Goal: Find specific page/section: Find specific page/section

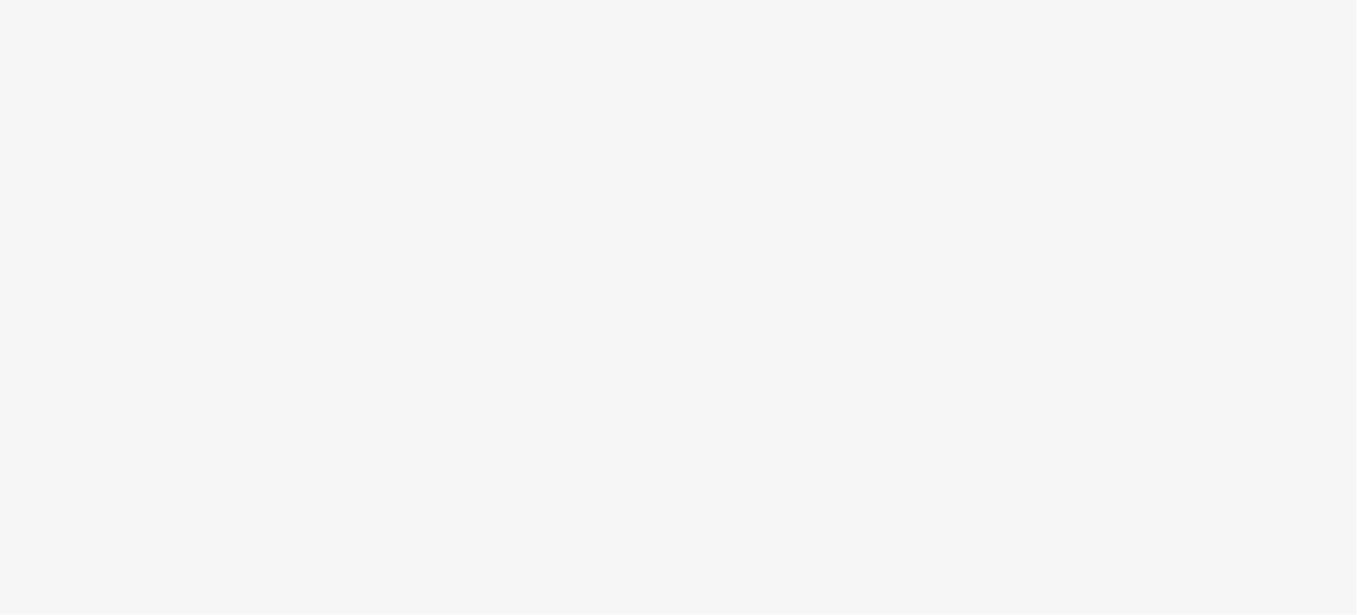
click at [687, 176] on body at bounding box center [678, 307] width 1357 height 615
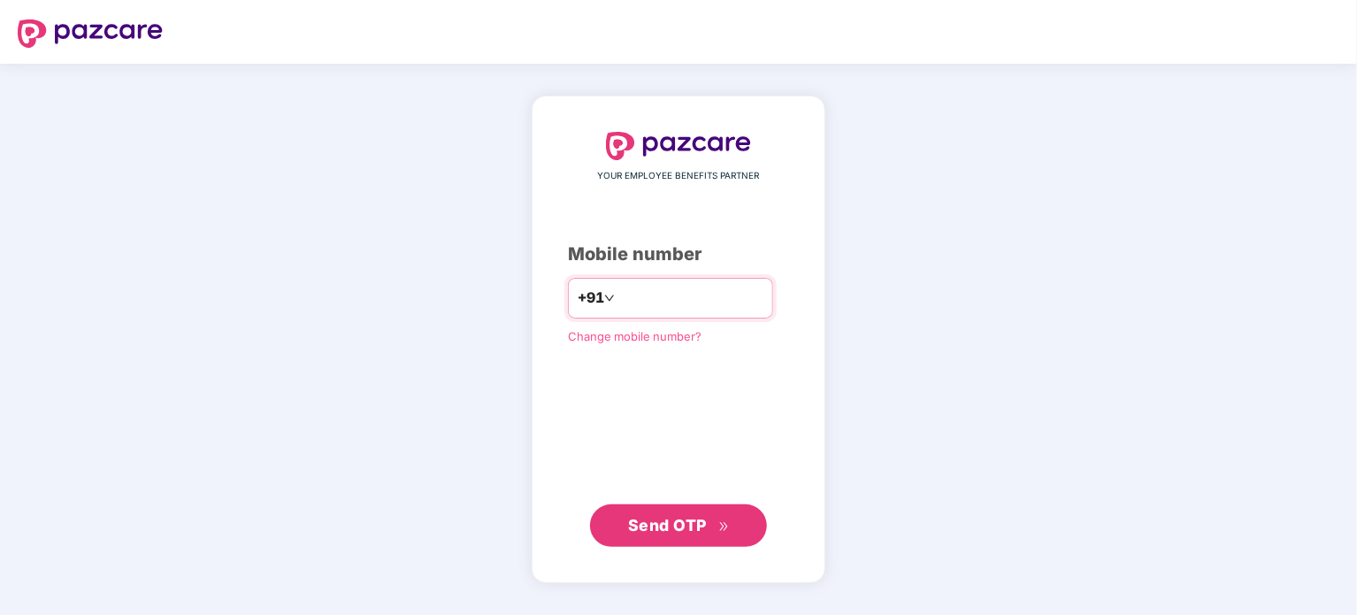
click at [689, 297] on input "number" at bounding box center [690, 298] width 145 height 28
type input "**********"
click at [686, 532] on span "Send OTP" at bounding box center [667, 525] width 79 height 19
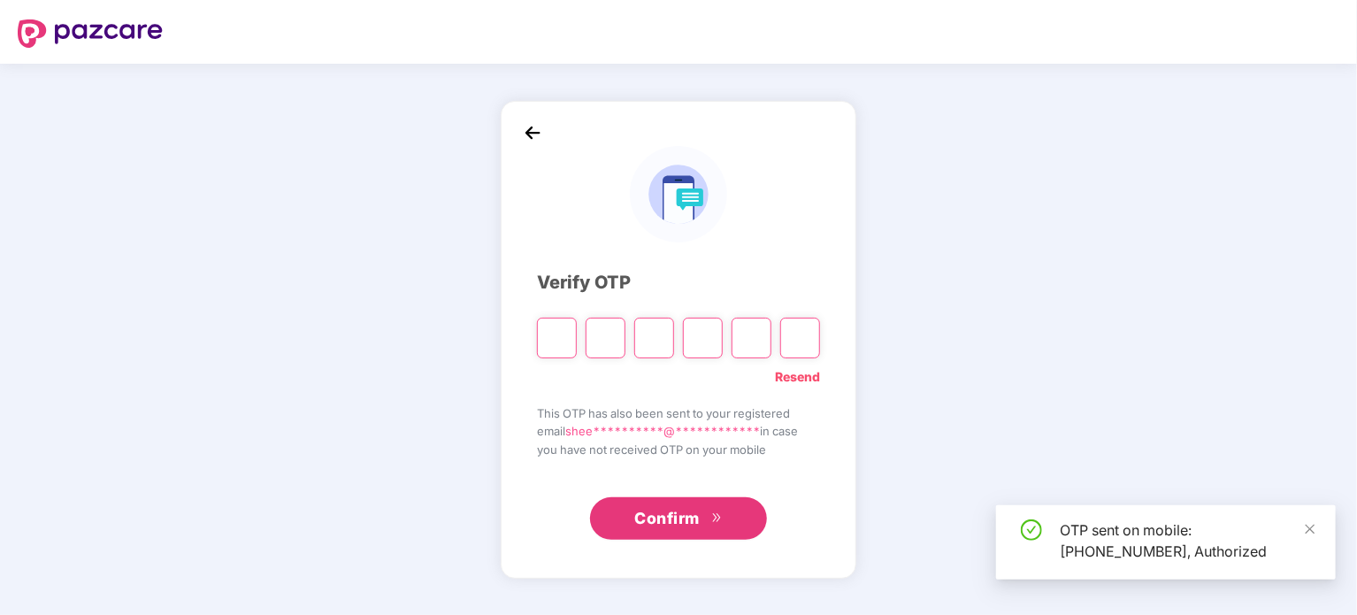
click at [558, 332] on input "Please enter verification code. Digit 1" at bounding box center [557, 338] width 40 height 41
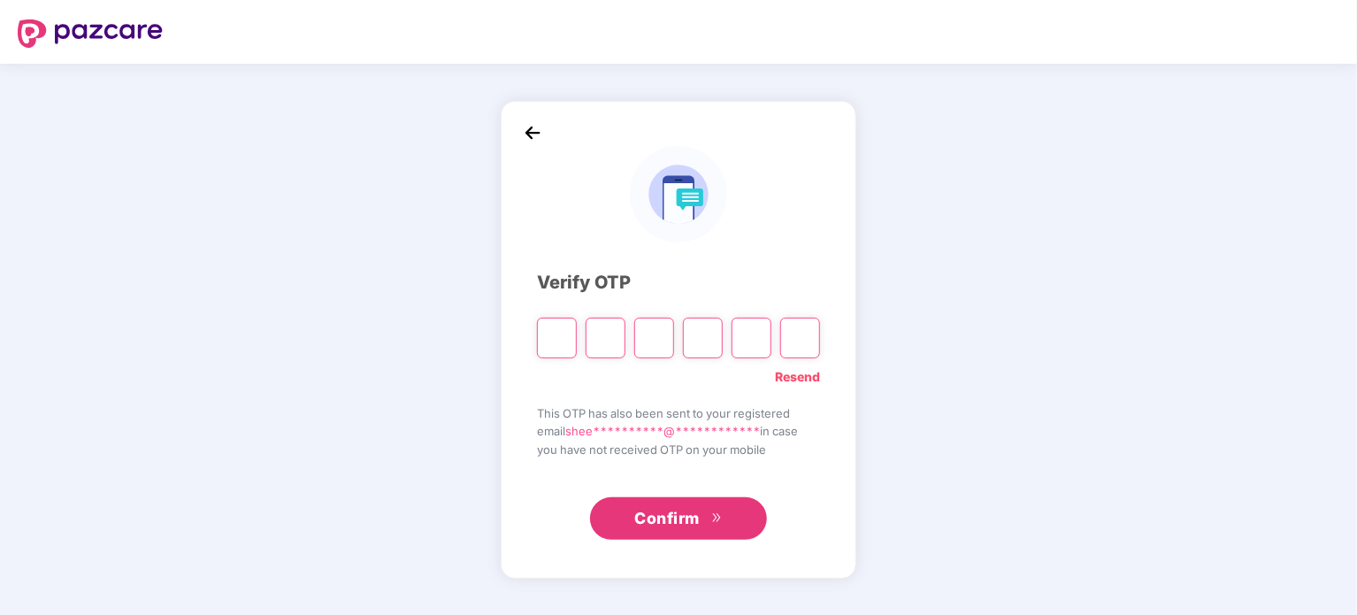
type input "*"
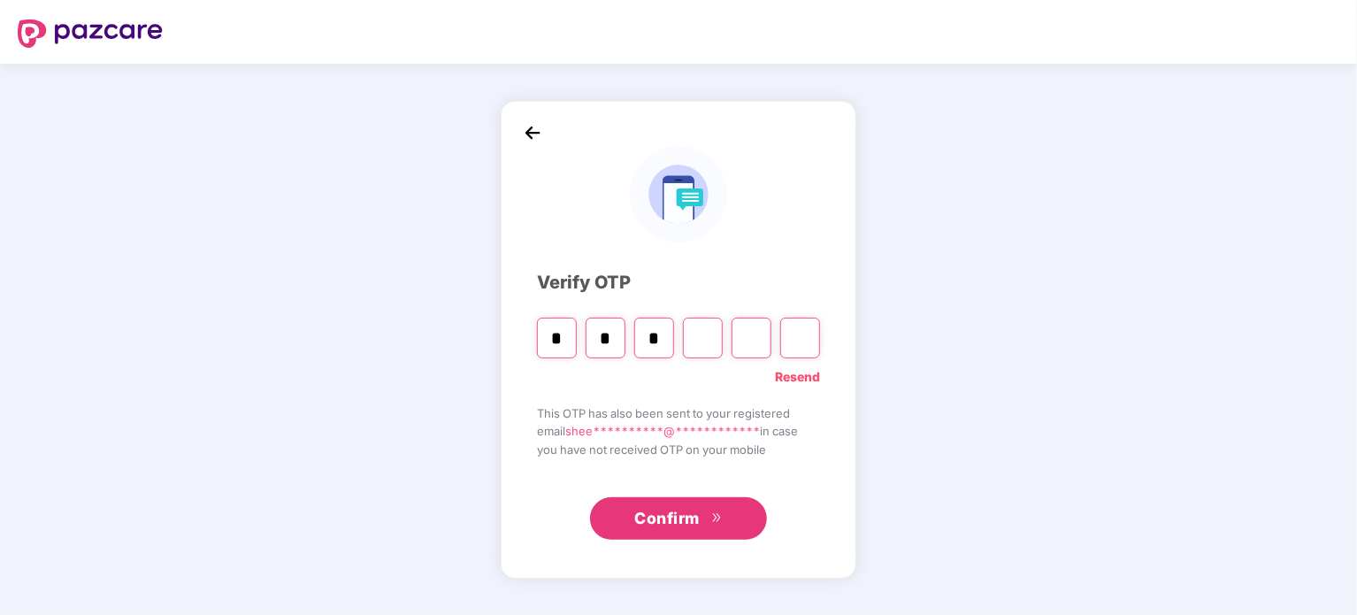
type input "*"
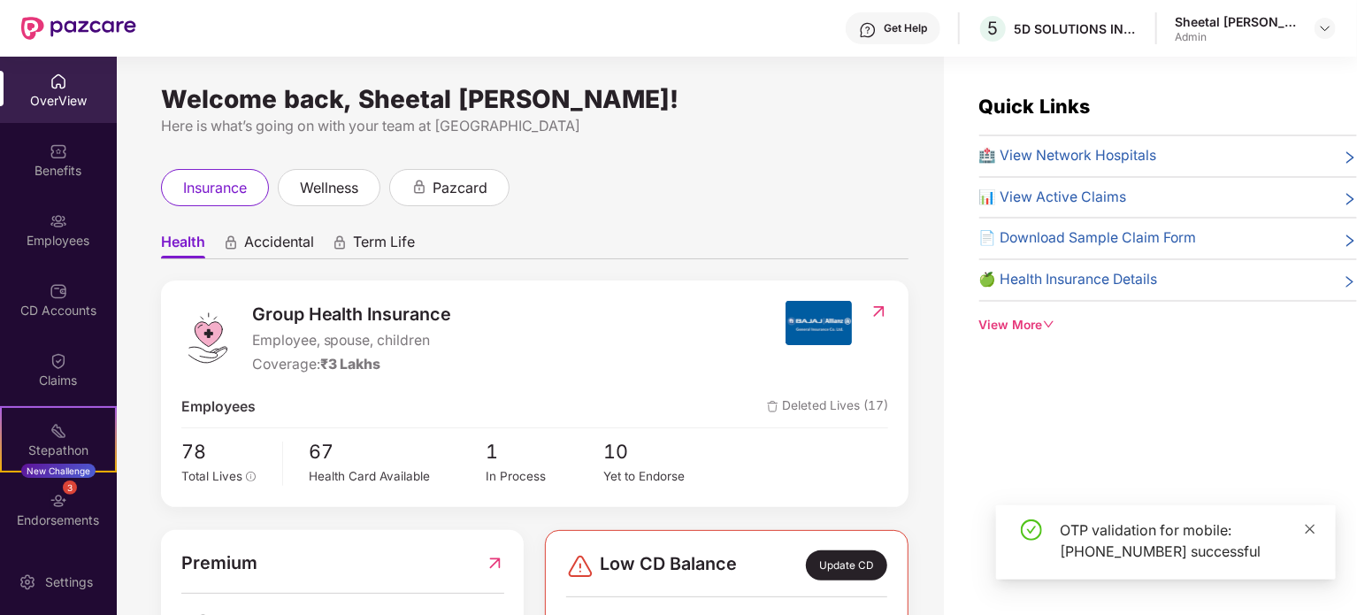
click at [1309, 527] on icon "close" at bounding box center [1310, 529] width 10 height 10
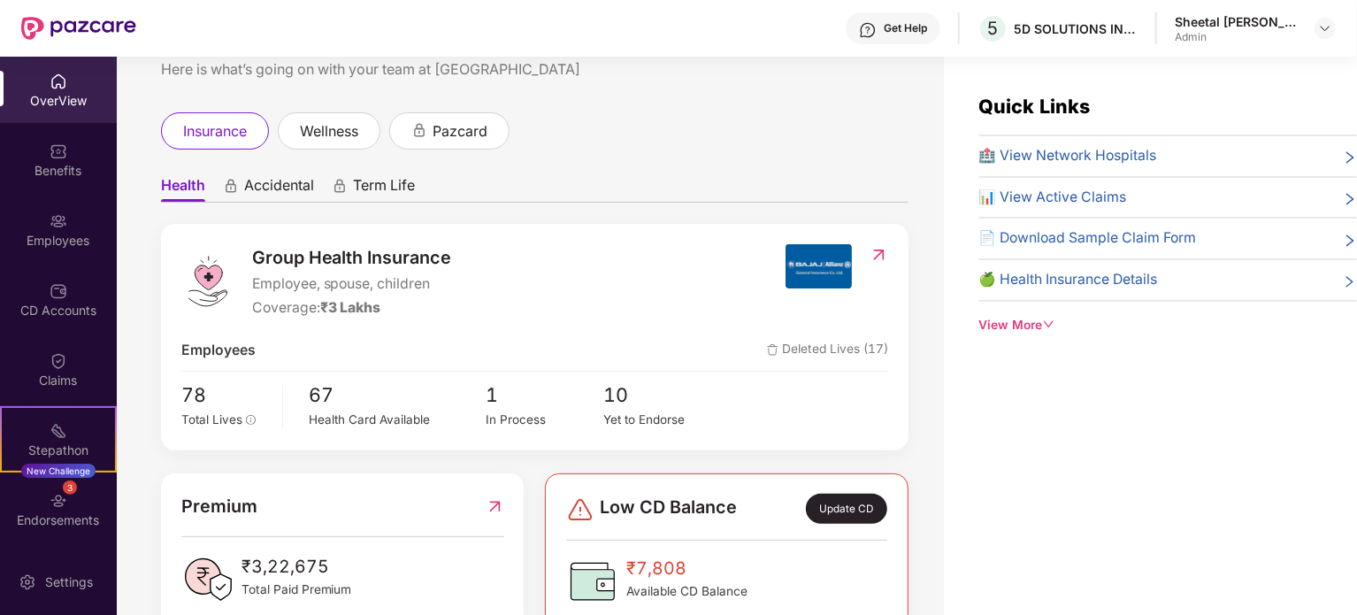
scroll to position [88, 0]
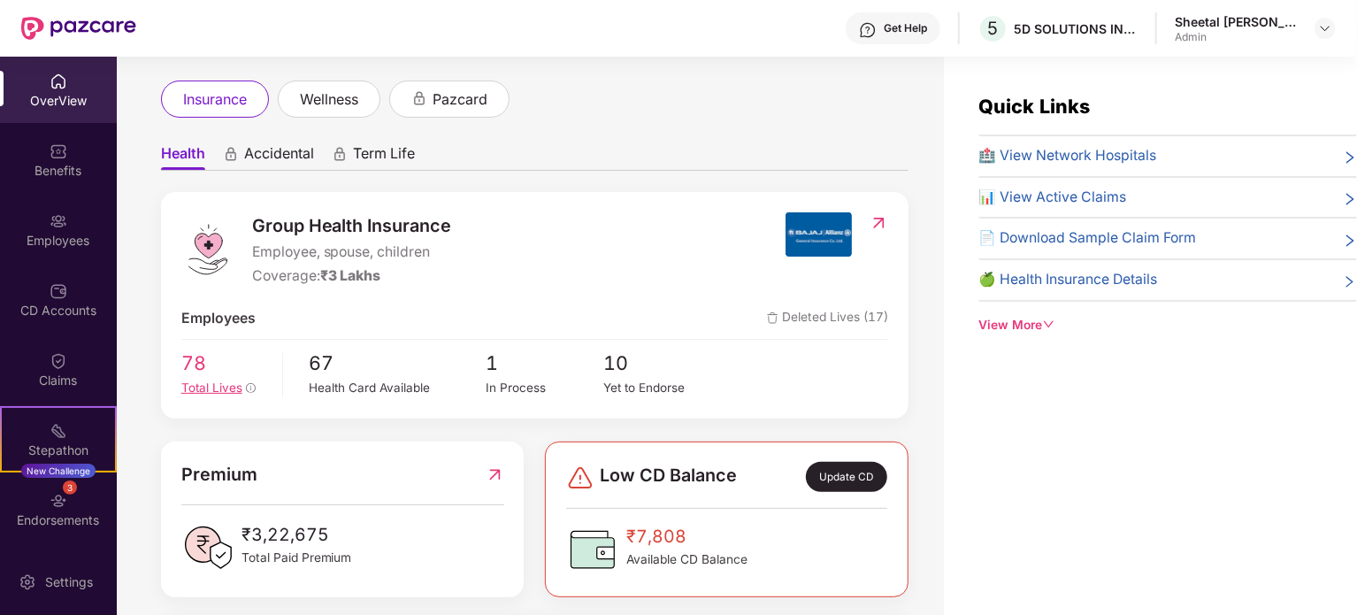
click at [213, 388] on span "Total Lives" at bounding box center [211, 387] width 61 height 14
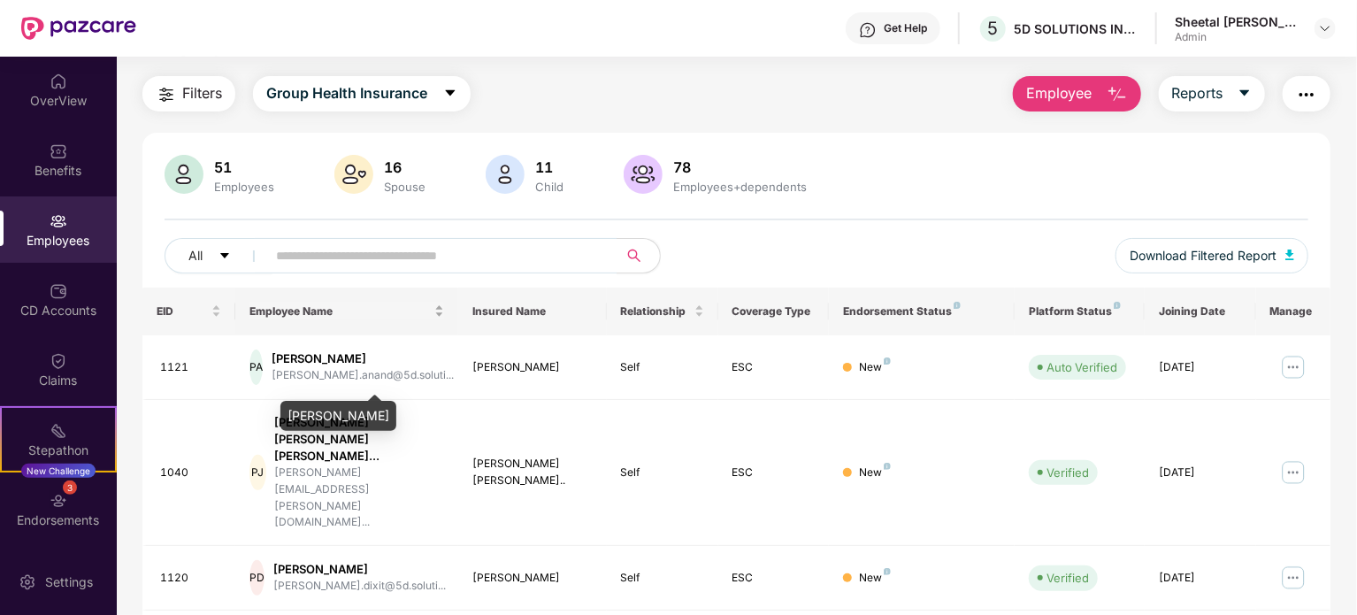
scroll to position [0, 0]
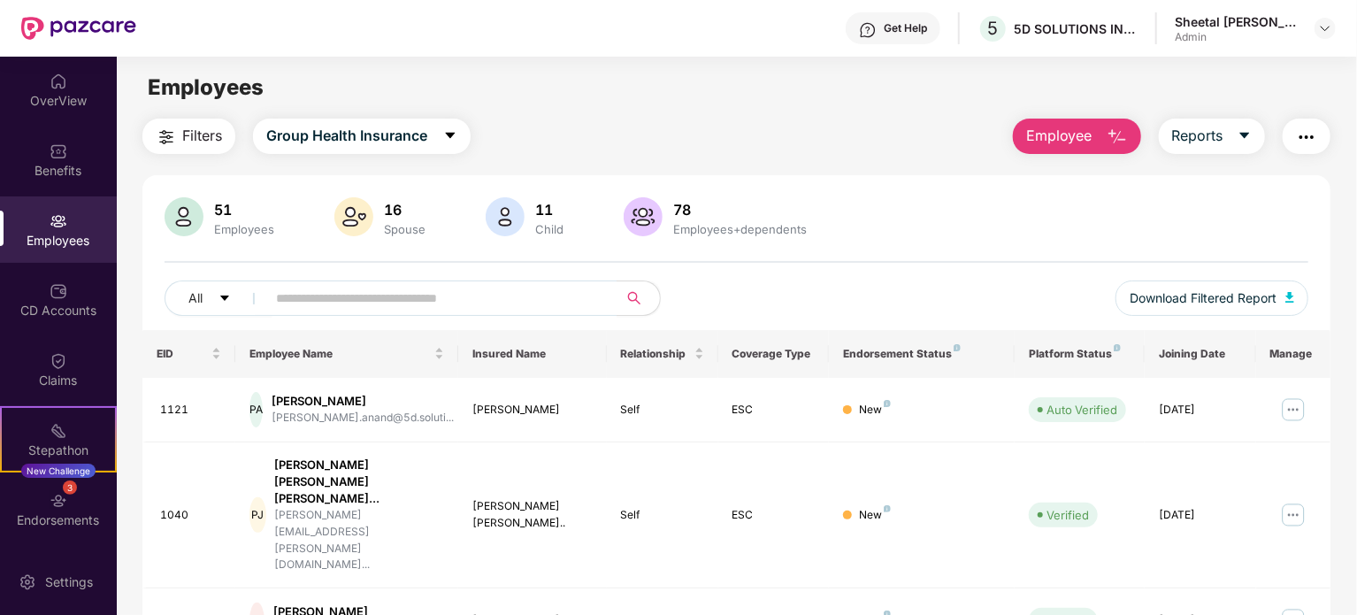
click at [180, 221] on img at bounding box center [184, 216] width 39 height 39
click at [1199, 138] on span "Reports" at bounding box center [1197, 136] width 51 height 22
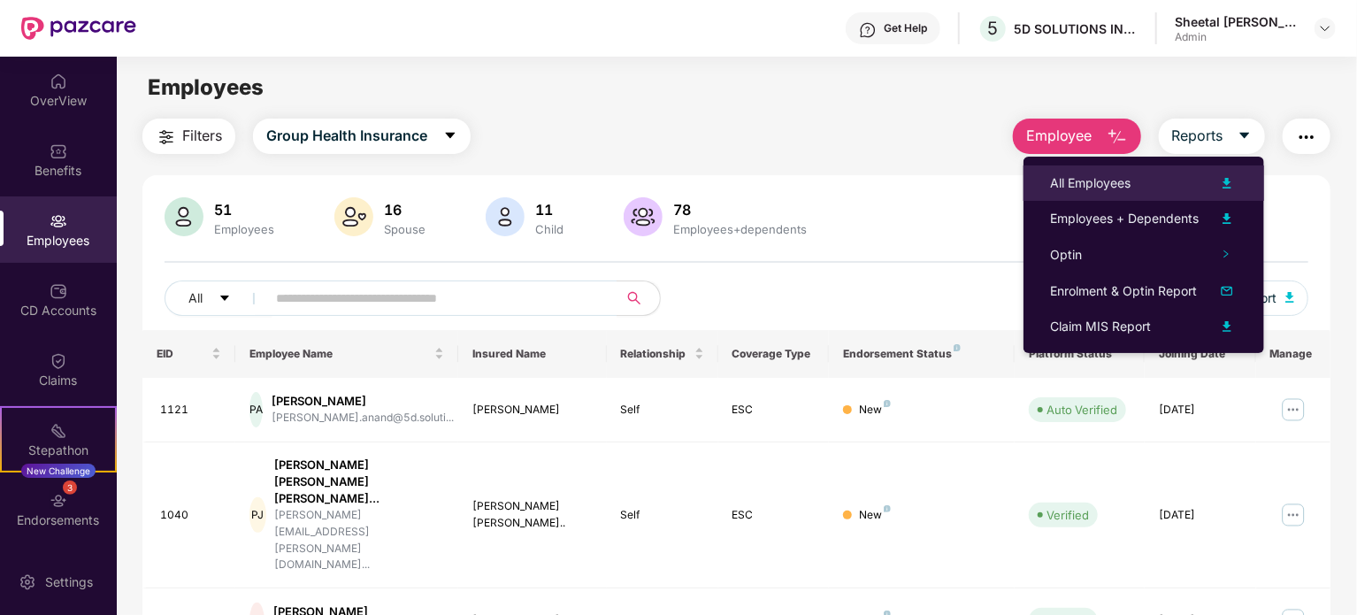
click at [1084, 190] on div "All Employees" at bounding box center [1090, 182] width 80 height 19
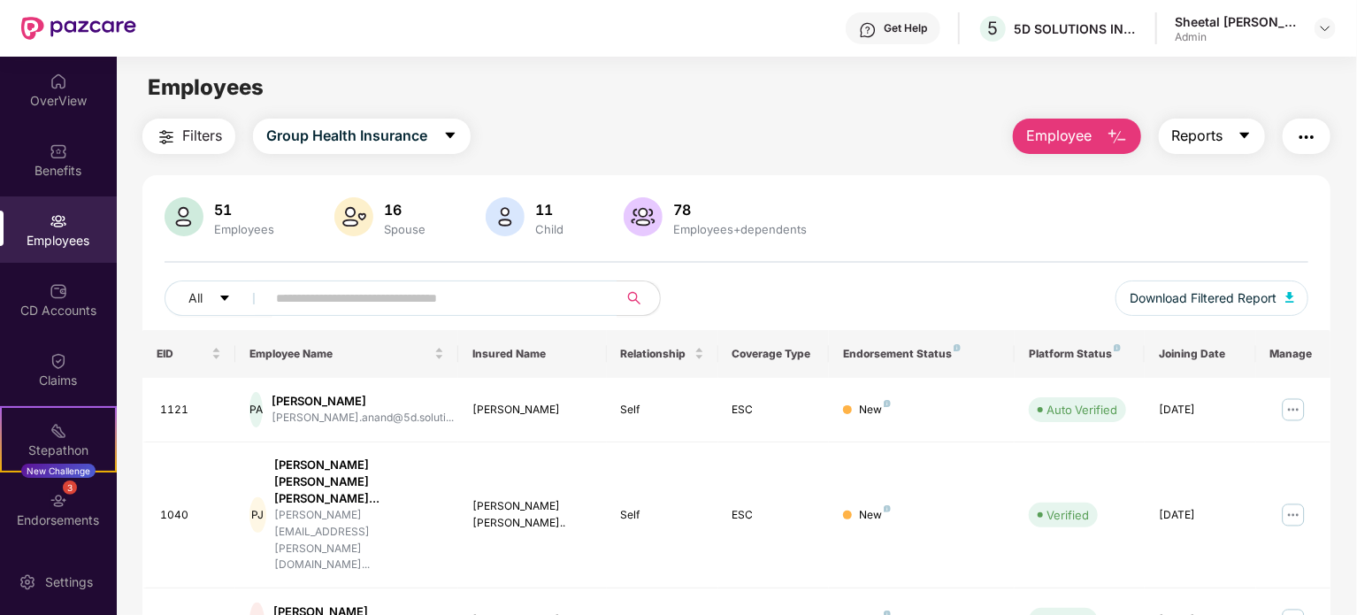
click at [1218, 136] on span "Reports" at bounding box center [1197, 136] width 51 height 22
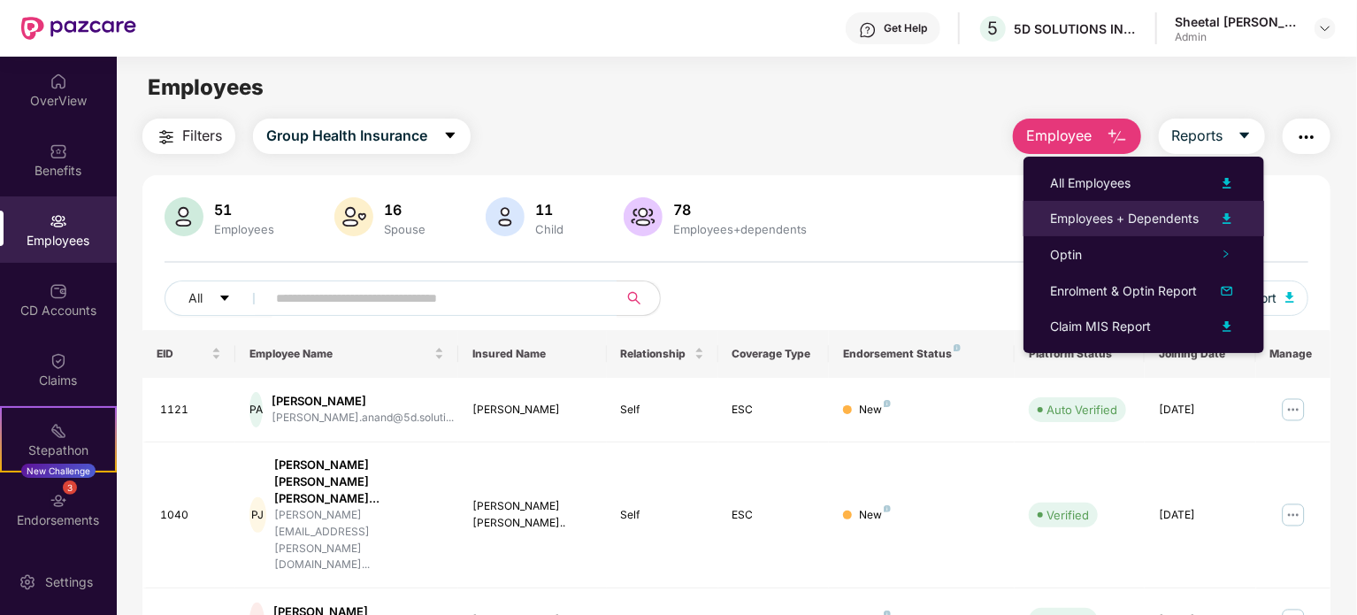
click at [1134, 215] on div "Employees + Dependents" at bounding box center [1124, 218] width 149 height 19
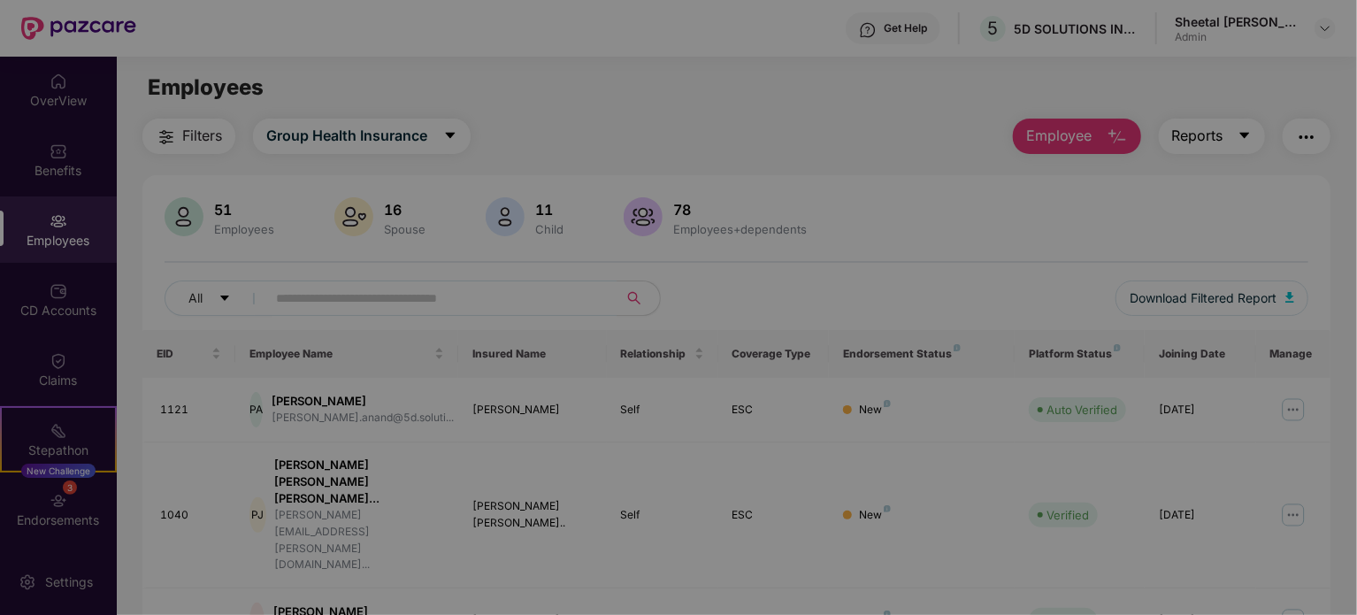
click at [1208, 141] on body "Get Help 5 5D SOLUTIONS INDIA PRIVATE LIMITED Sheetal [PERSON_NAME] Admin OverV…" at bounding box center [678, 307] width 1357 height 615
